Goal: Transaction & Acquisition: Purchase product/service

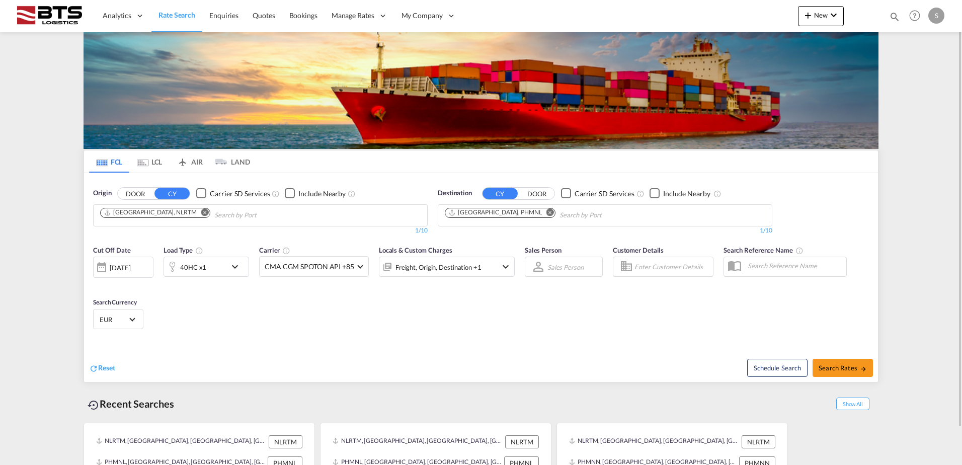
click at [201, 214] on md-icon "Remove" at bounding box center [205, 212] width 8 height 8
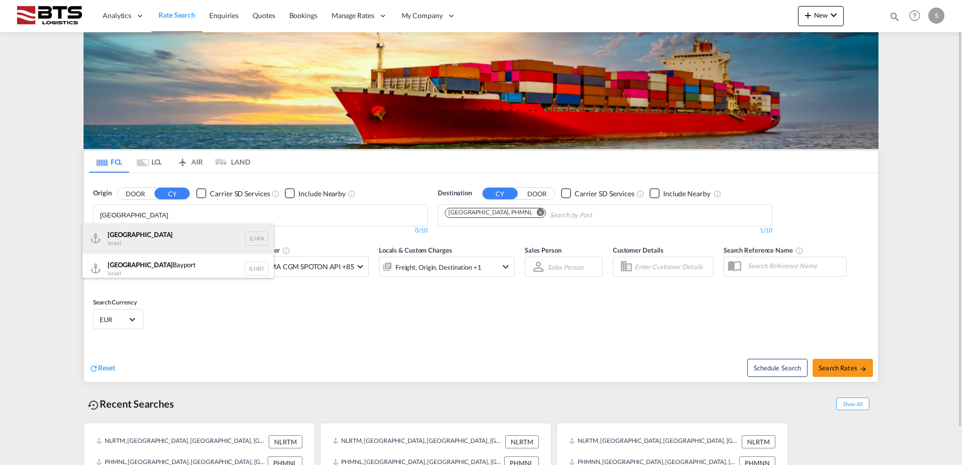
type input "[GEOGRAPHIC_DATA]"
click at [148, 234] on div "Haifa [GEOGRAPHIC_DATA] ILHFA" at bounding box center [177, 238] width 191 height 30
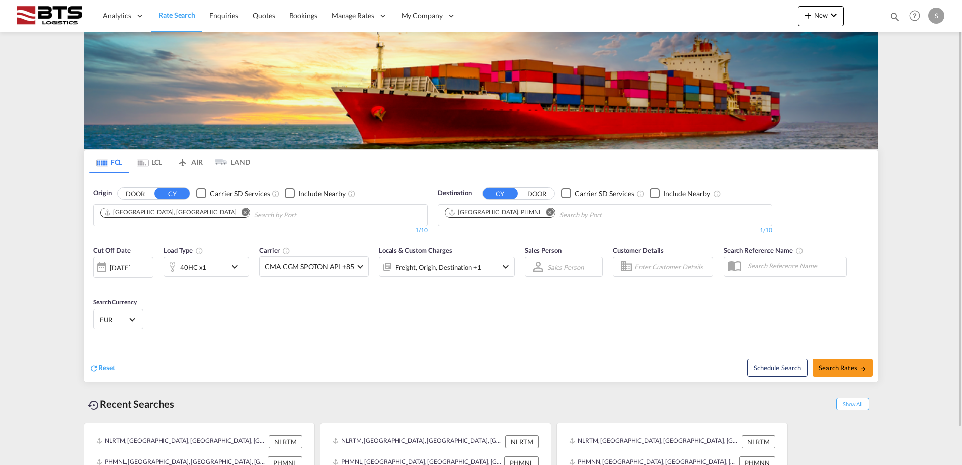
click at [546, 211] on md-icon "Remove" at bounding box center [550, 212] width 8 height 8
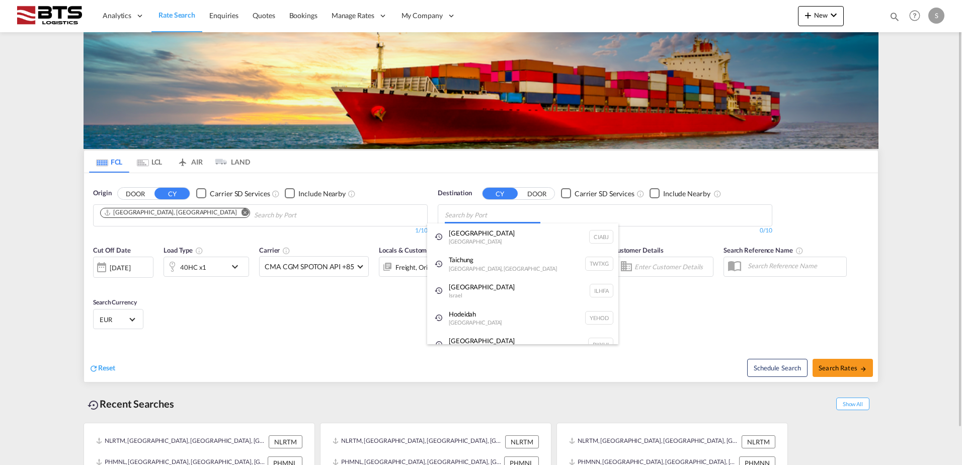
click at [508, 212] on body "Analytics Reports Dashboard Rate Search Enquiries Quotes Bookings" at bounding box center [481, 232] width 962 height 465
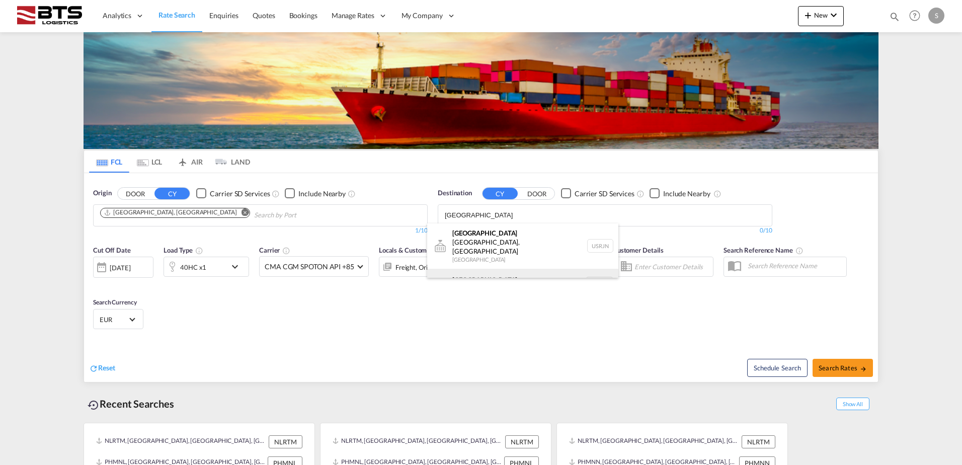
type input "[GEOGRAPHIC_DATA]"
click at [506, 269] on div "[GEOGRAPHIC_DATA] [GEOGRAPHIC_DATA] NLRTM" at bounding box center [522, 284] width 191 height 30
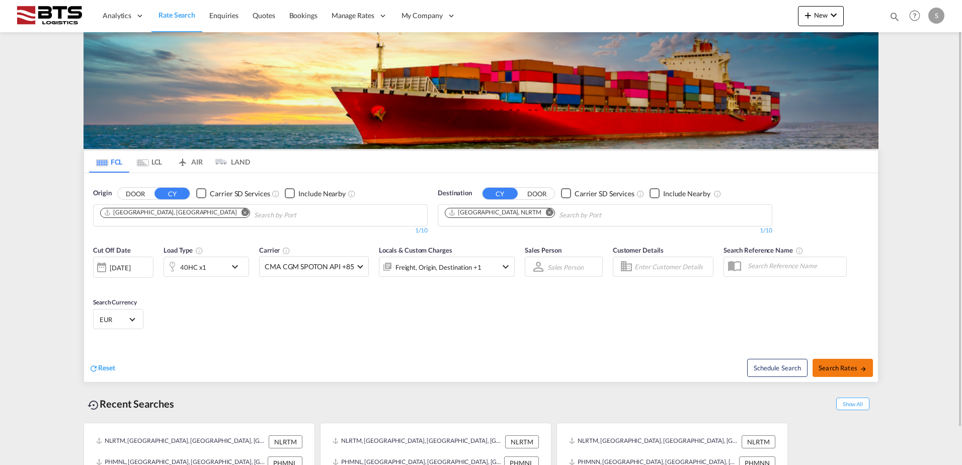
click at [828, 372] on button "Search Rates" at bounding box center [842, 368] width 60 height 18
type input "ILHFA to NLRTM / [DATE]"
